Goal: Browse casually: Explore the website without a specific task or goal

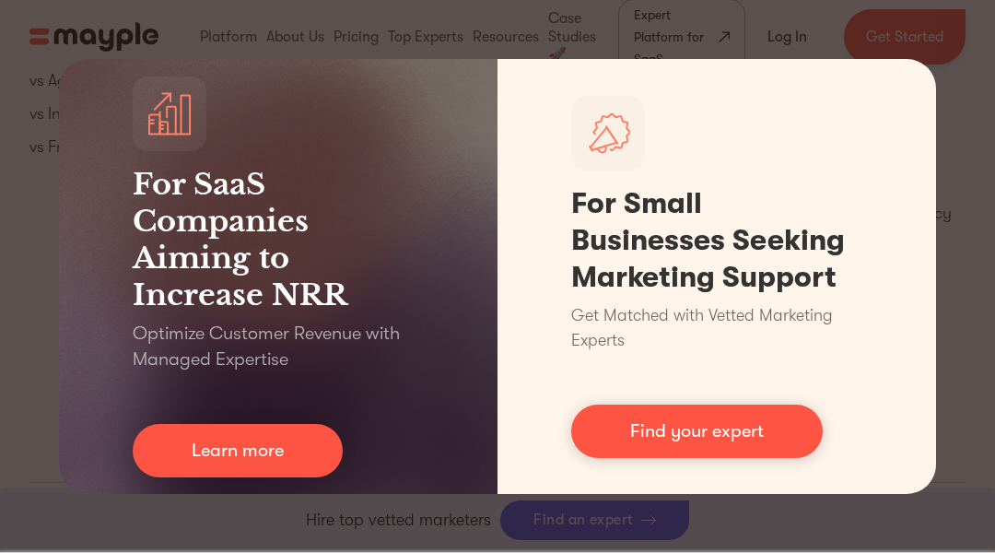
scroll to position [8660, 0]
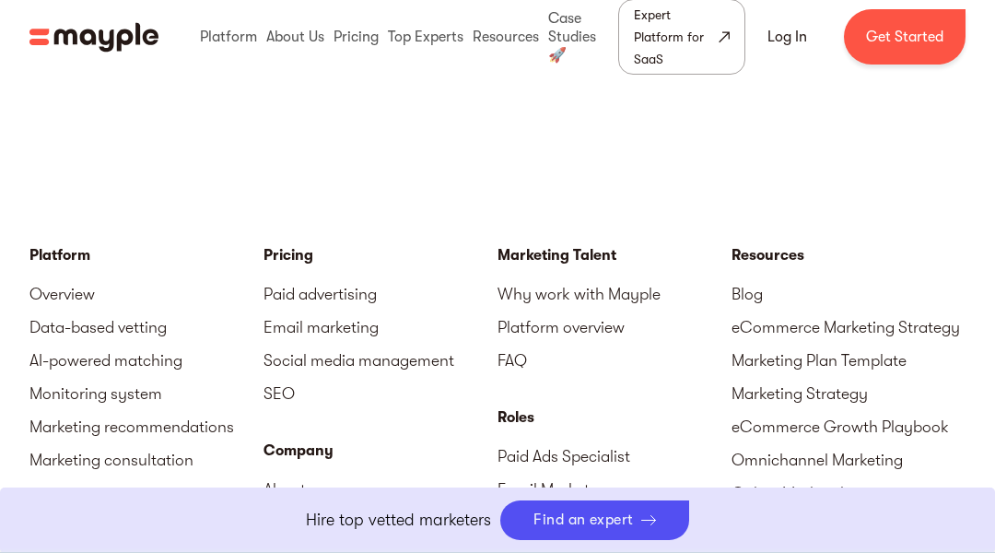
scroll to position [6697, 0]
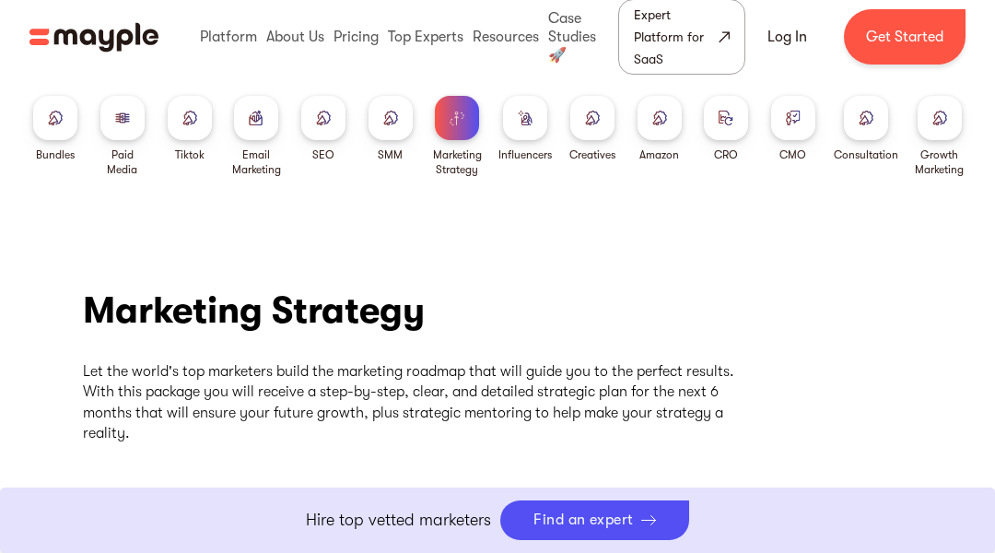
scroll to position [6506, 0]
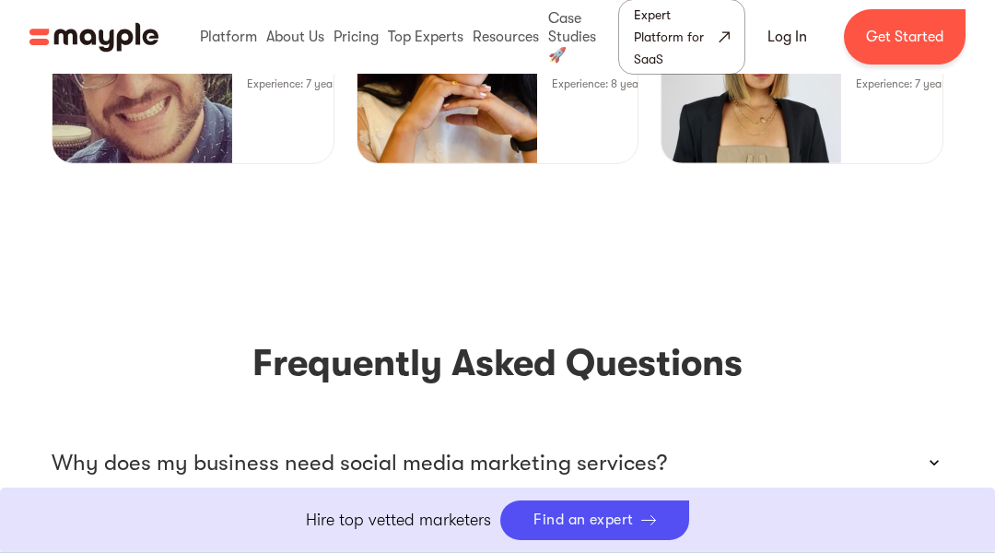
scroll to position [7283, 0]
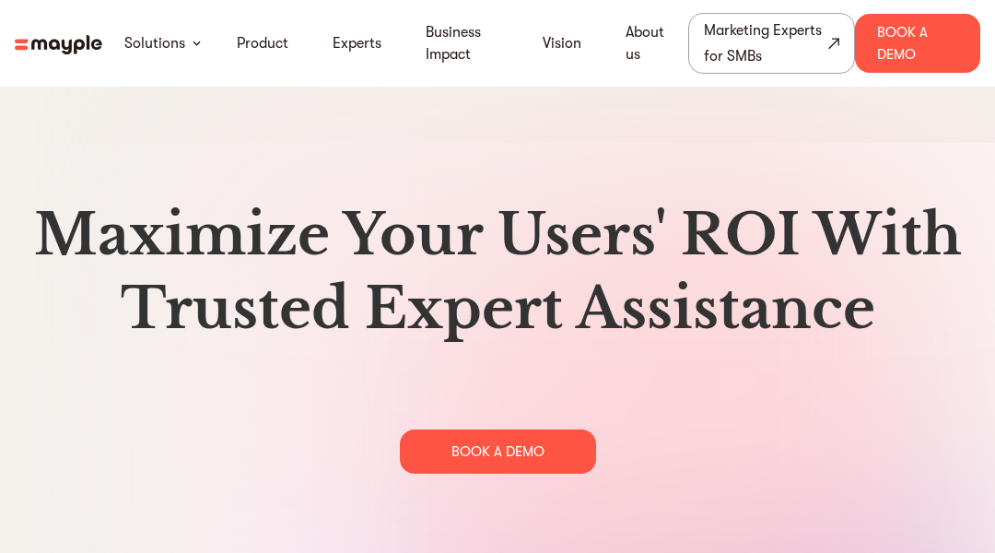
scroll to position [9381, 0]
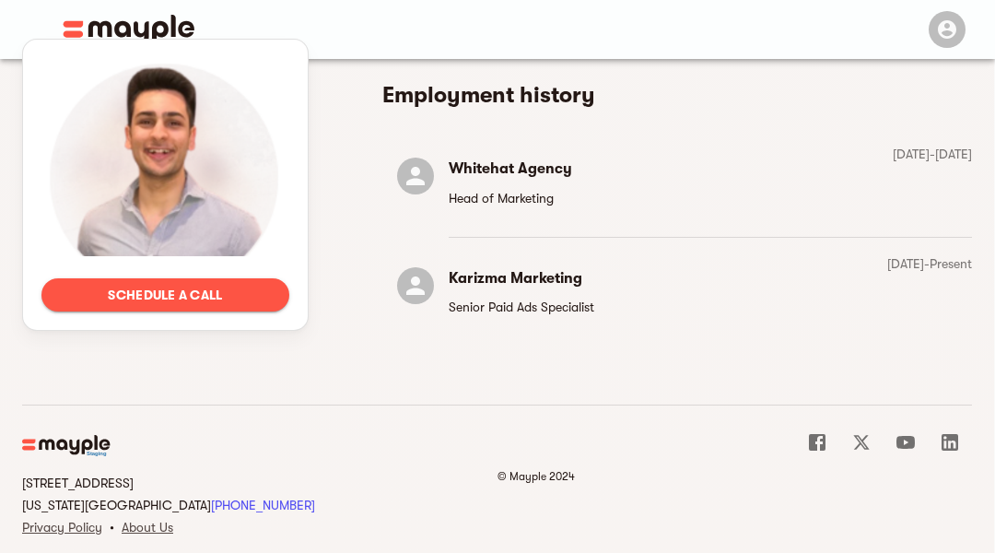
scroll to position [2452, 0]
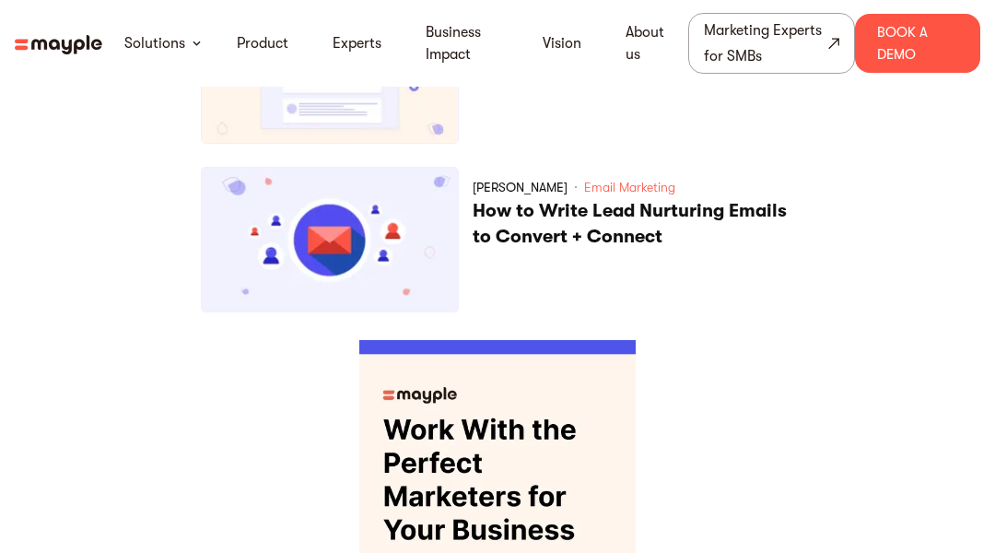
scroll to position [6653, 0]
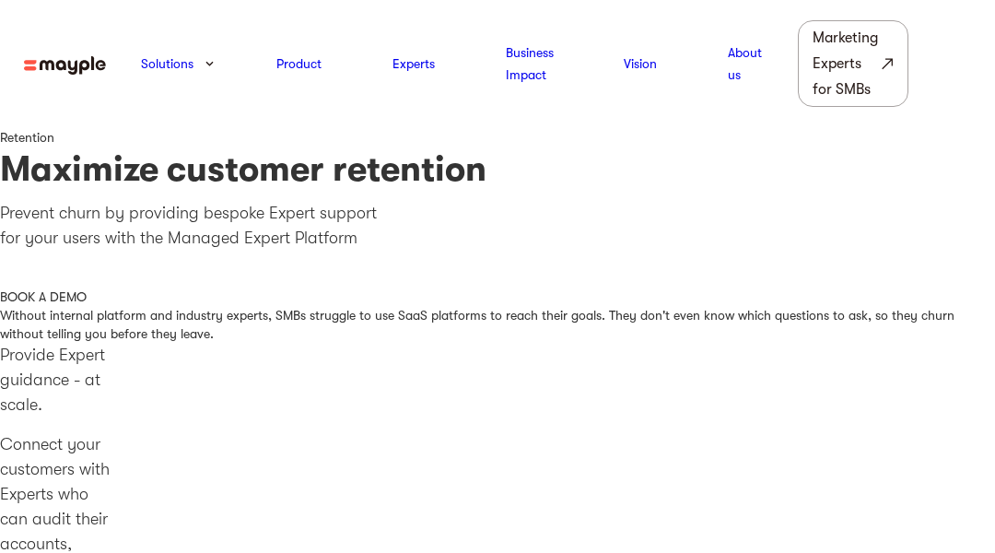
scroll to position [5793, 0]
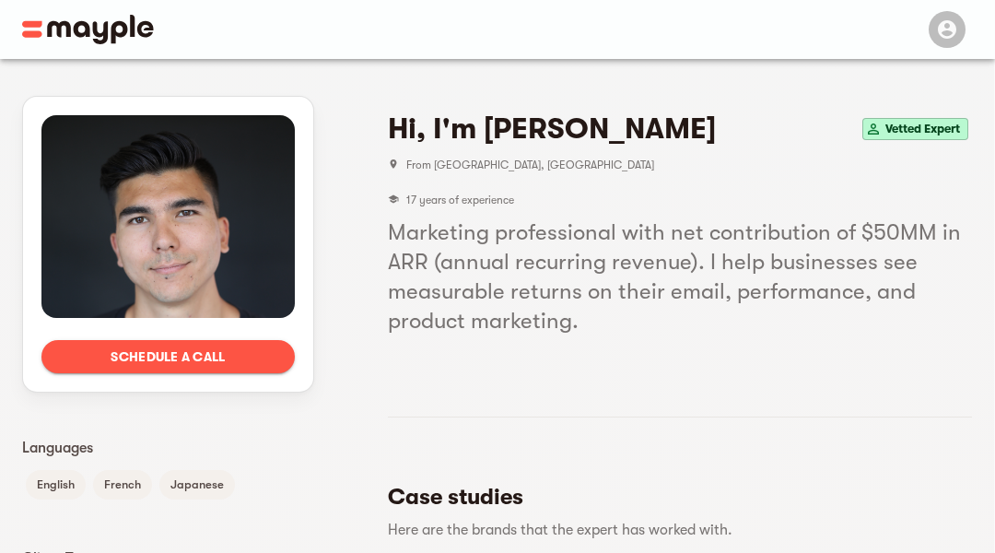
scroll to position [1385, 0]
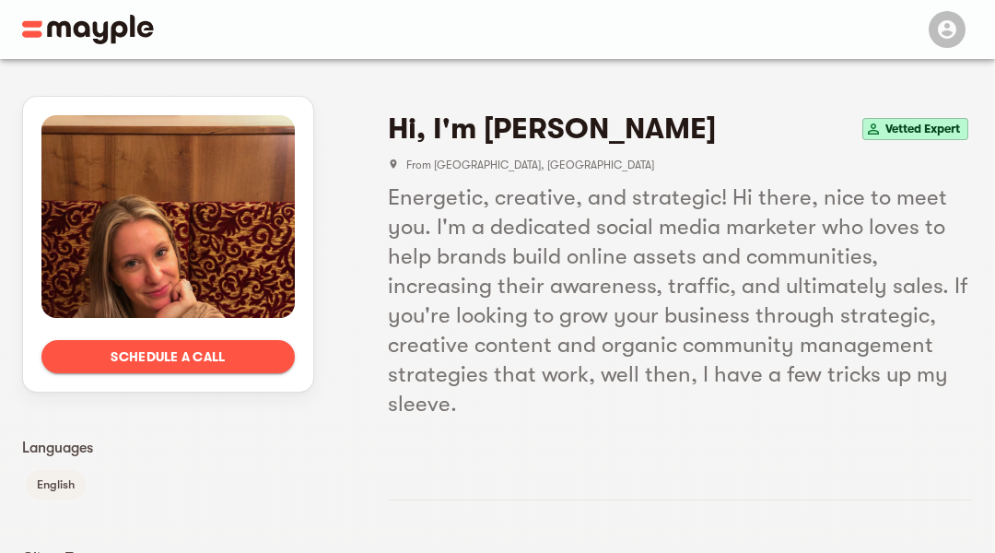
scroll to position [2047, 0]
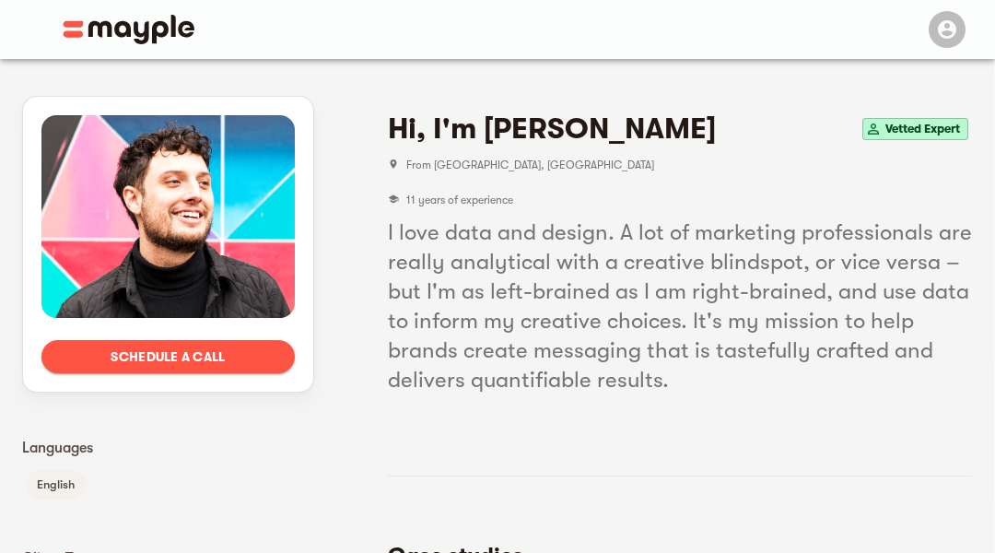
scroll to position [1662, 0]
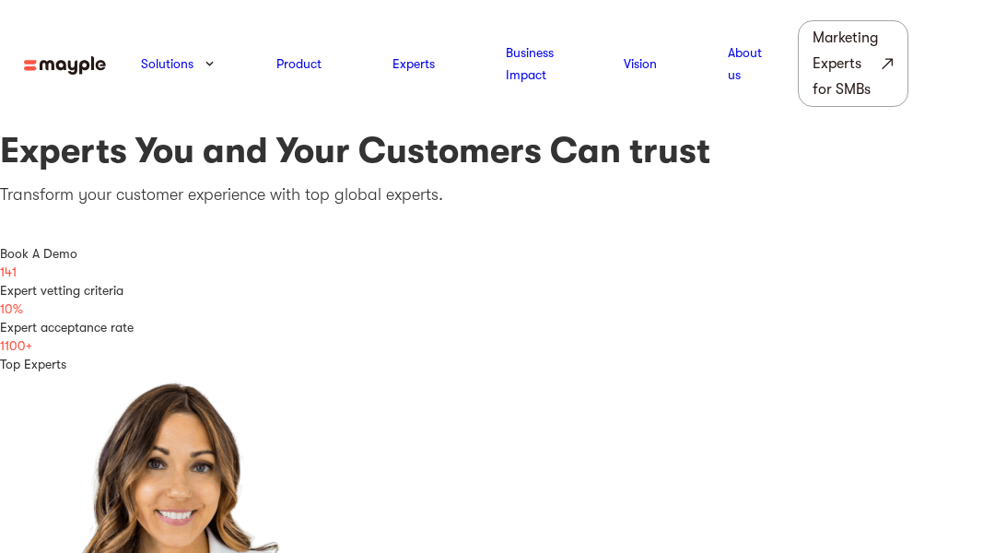
scroll to position [4279, 0]
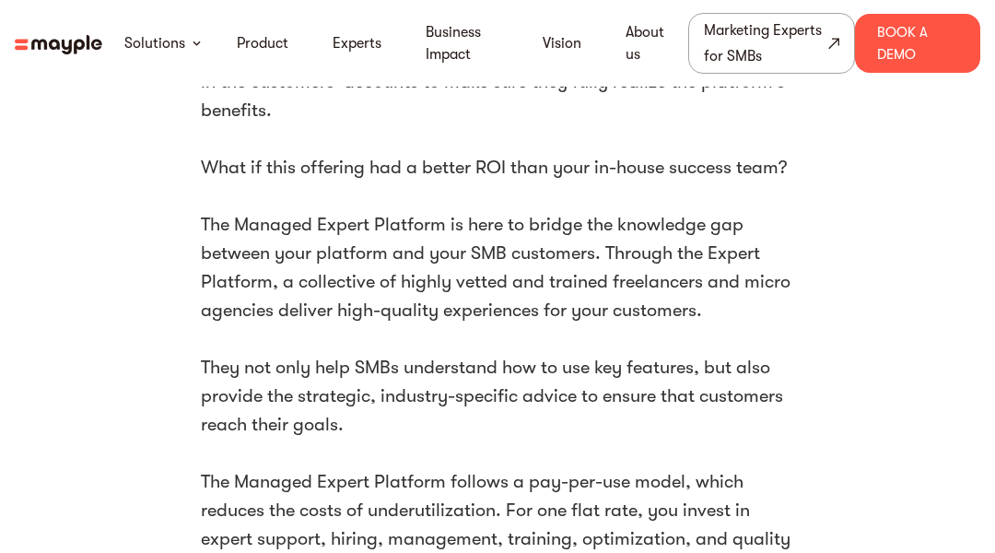
scroll to position [6481, 0]
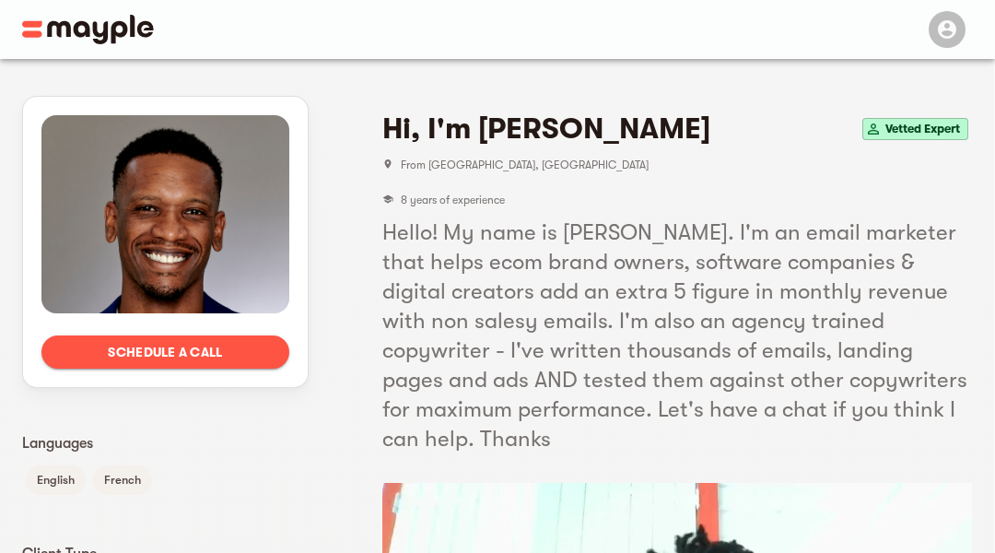
scroll to position [2321, 0]
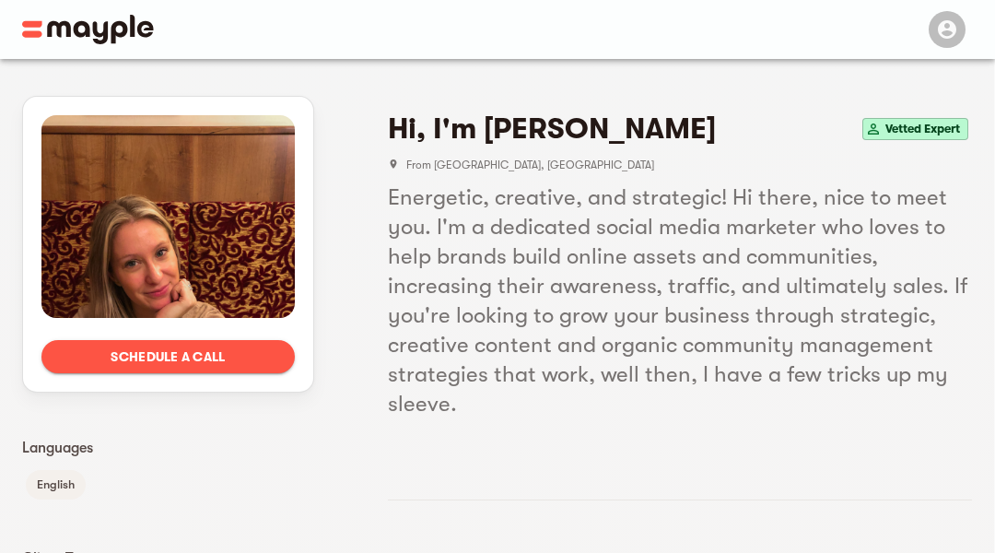
scroll to position [2047, 0]
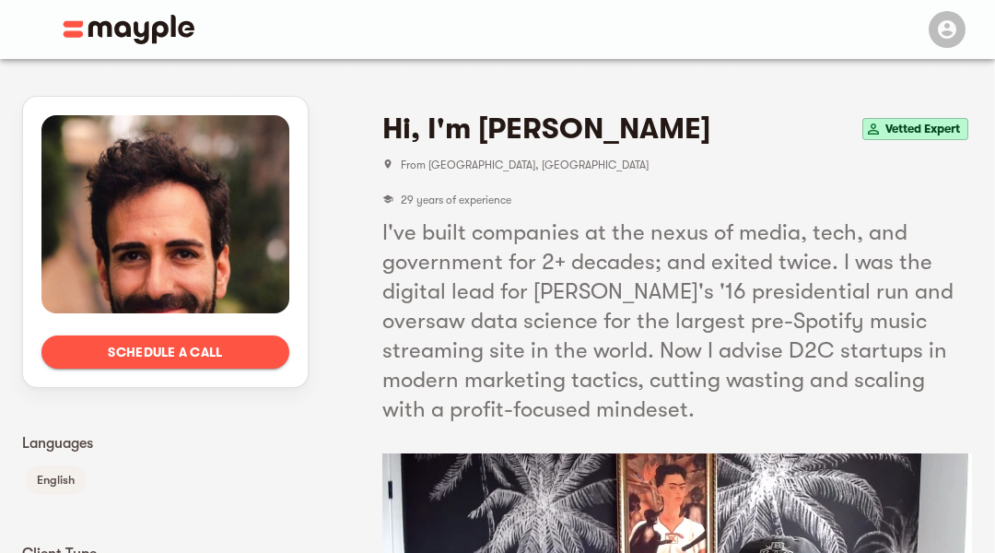
scroll to position [2715, 0]
